Goal: Find specific page/section: Find specific page/section

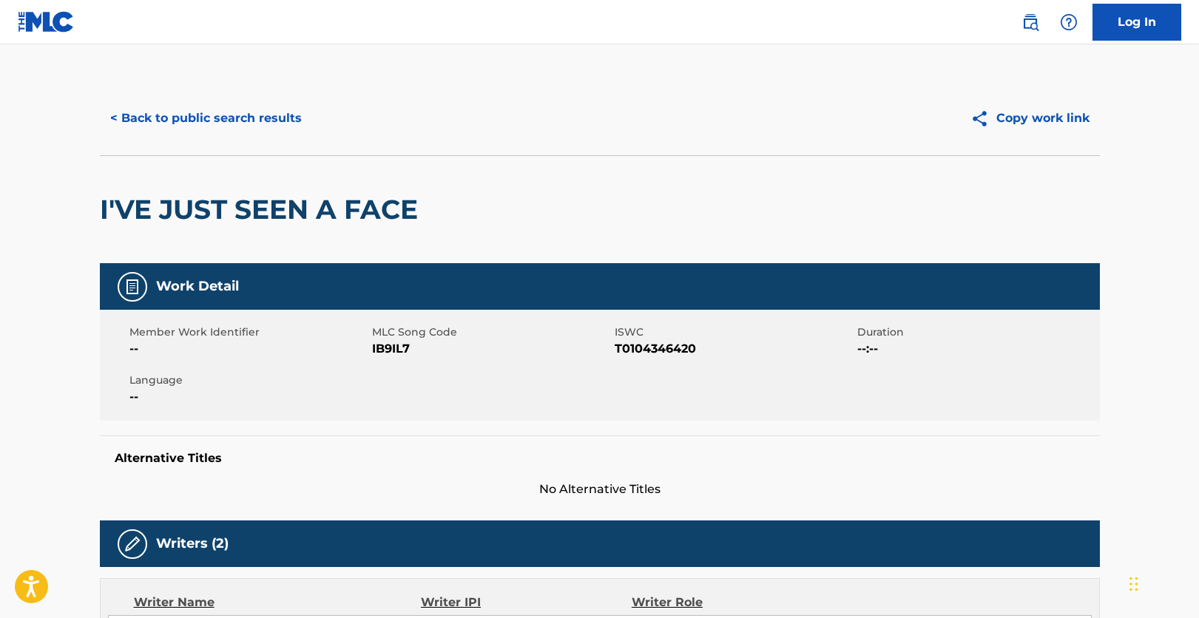
click at [229, 115] on button "< Back to public search results" at bounding box center [206, 118] width 212 height 37
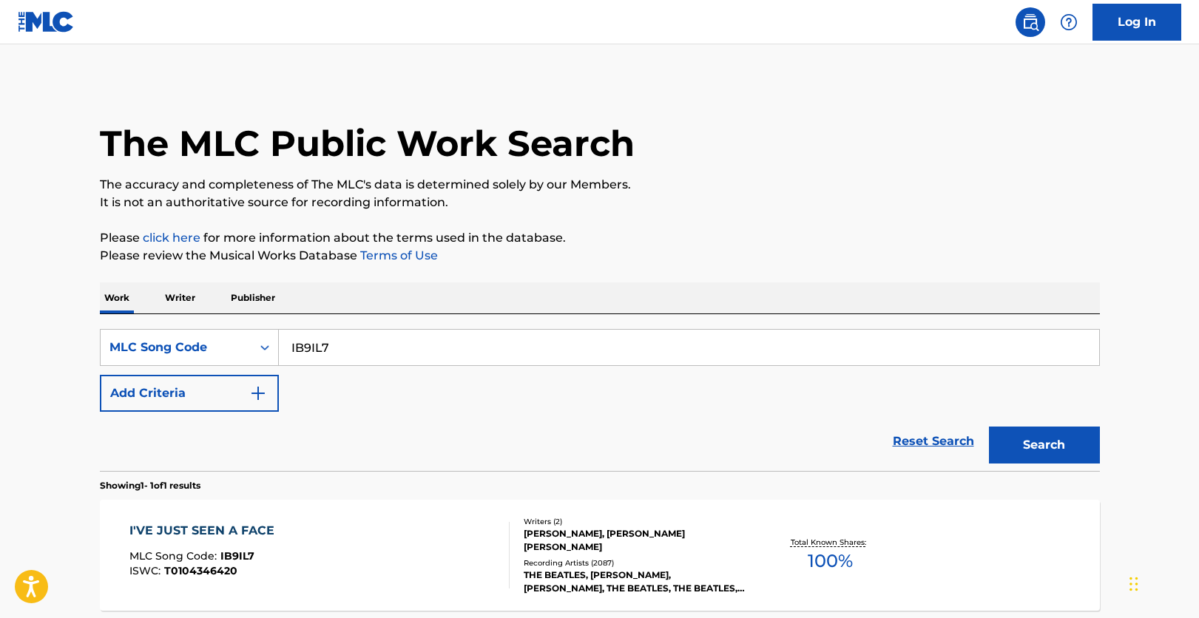
scroll to position [74, 0]
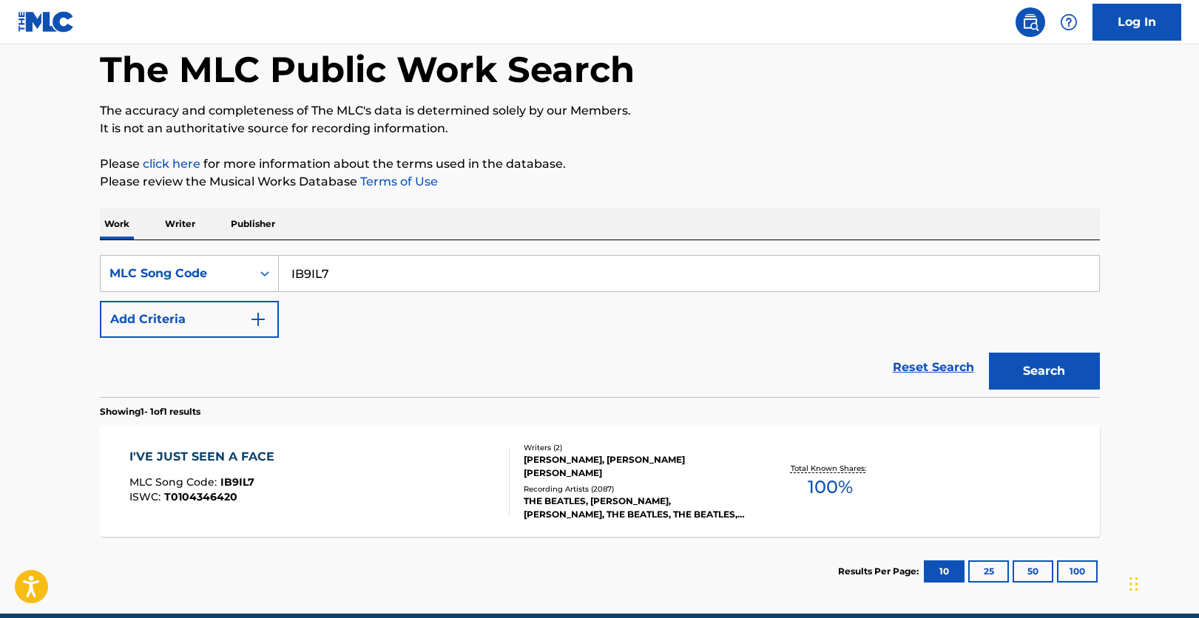
click at [395, 264] on input "IB9IL7" at bounding box center [689, 274] width 820 height 36
click at [394, 261] on input "IB9IL7" at bounding box center [689, 274] width 820 height 36
paste input "D0QKQ"
type input "ID0QKQ"
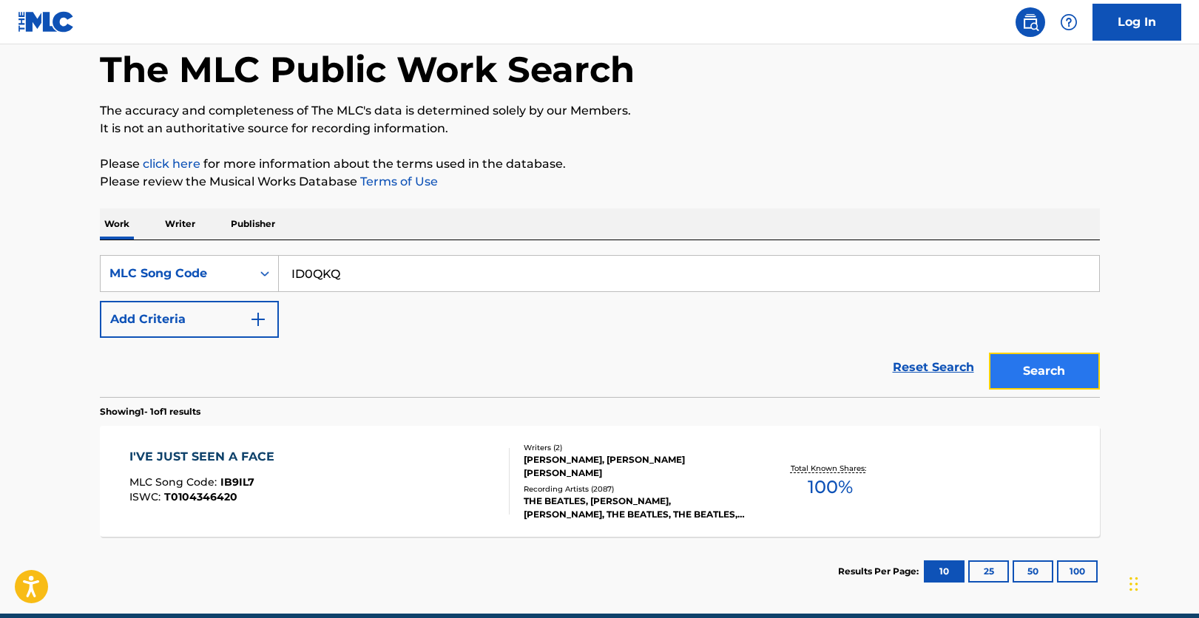
click at [1015, 366] on button "Search" at bounding box center [1044, 371] width 111 height 37
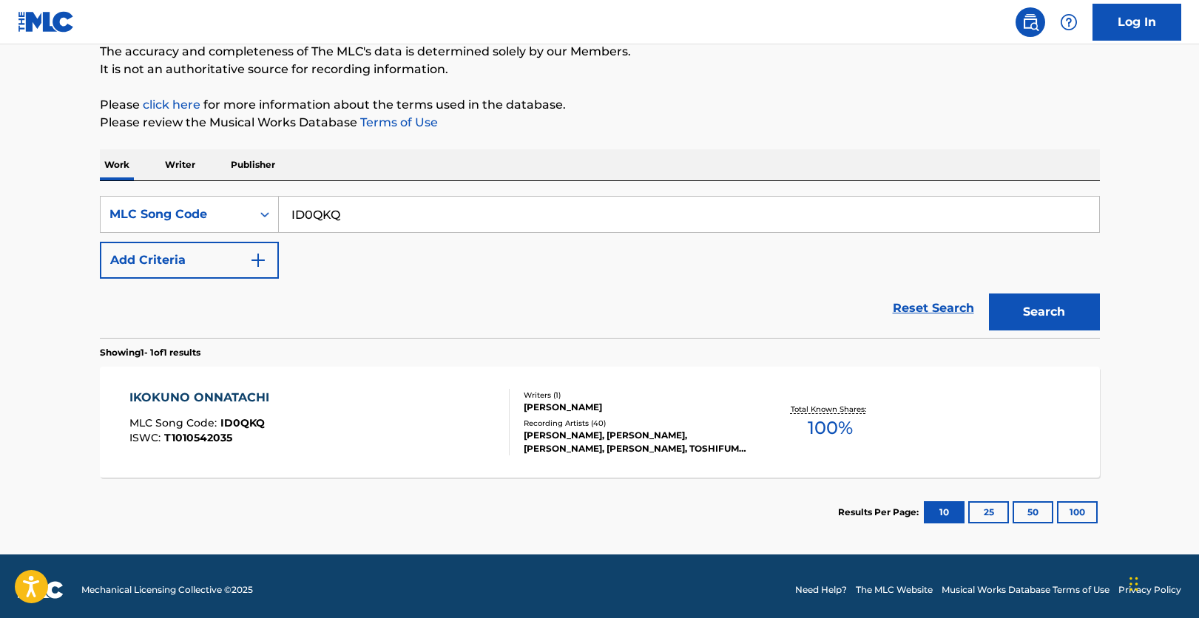
scroll to position [141, 0]
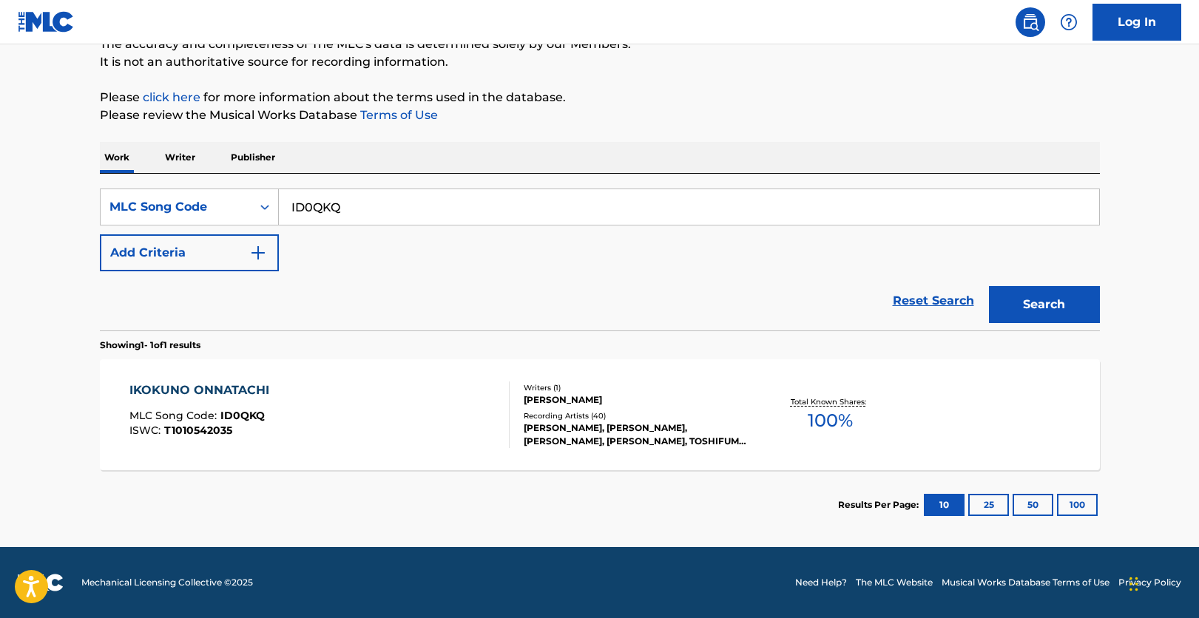
click at [360, 447] on div "IKOKUNO ONNATACHI MLC Song Code : ID0QKQ ISWC : T1010542035" at bounding box center [319, 415] width 380 height 67
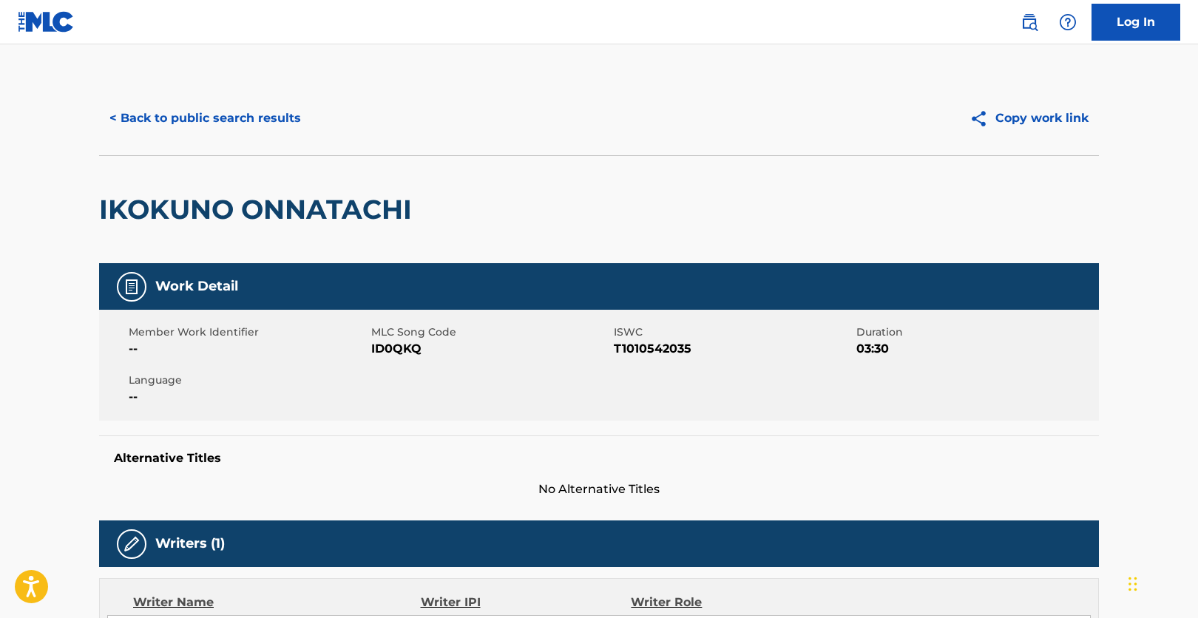
drag, startPoint x: 1187, startPoint y: 226, endPoint x: 1168, endPoint y: 215, distance: 21.6
